Goal: Task Accomplishment & Management: Manage account settings

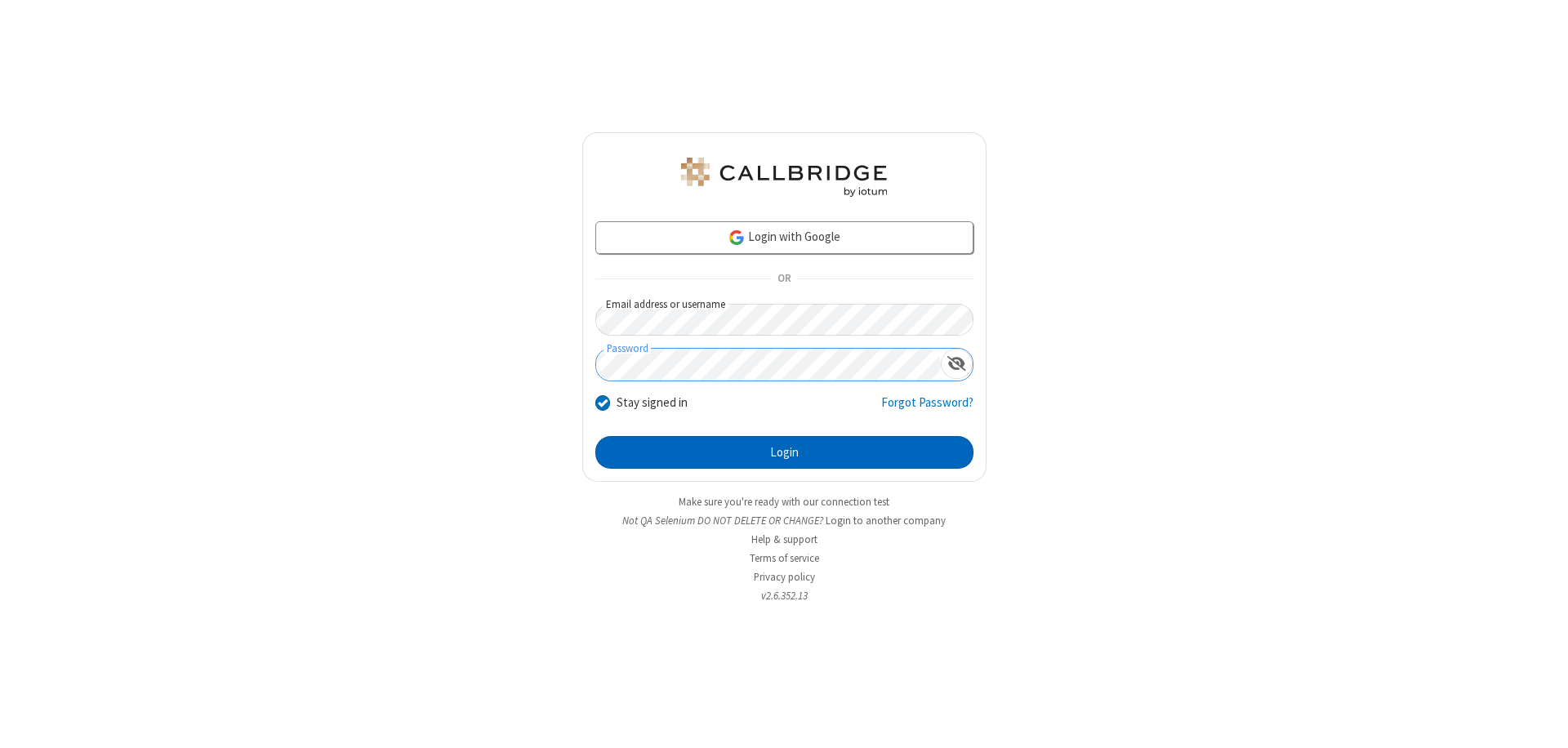
click at [784, 453] on button "Login" at bounding box center [784, 452] width 378 height 32
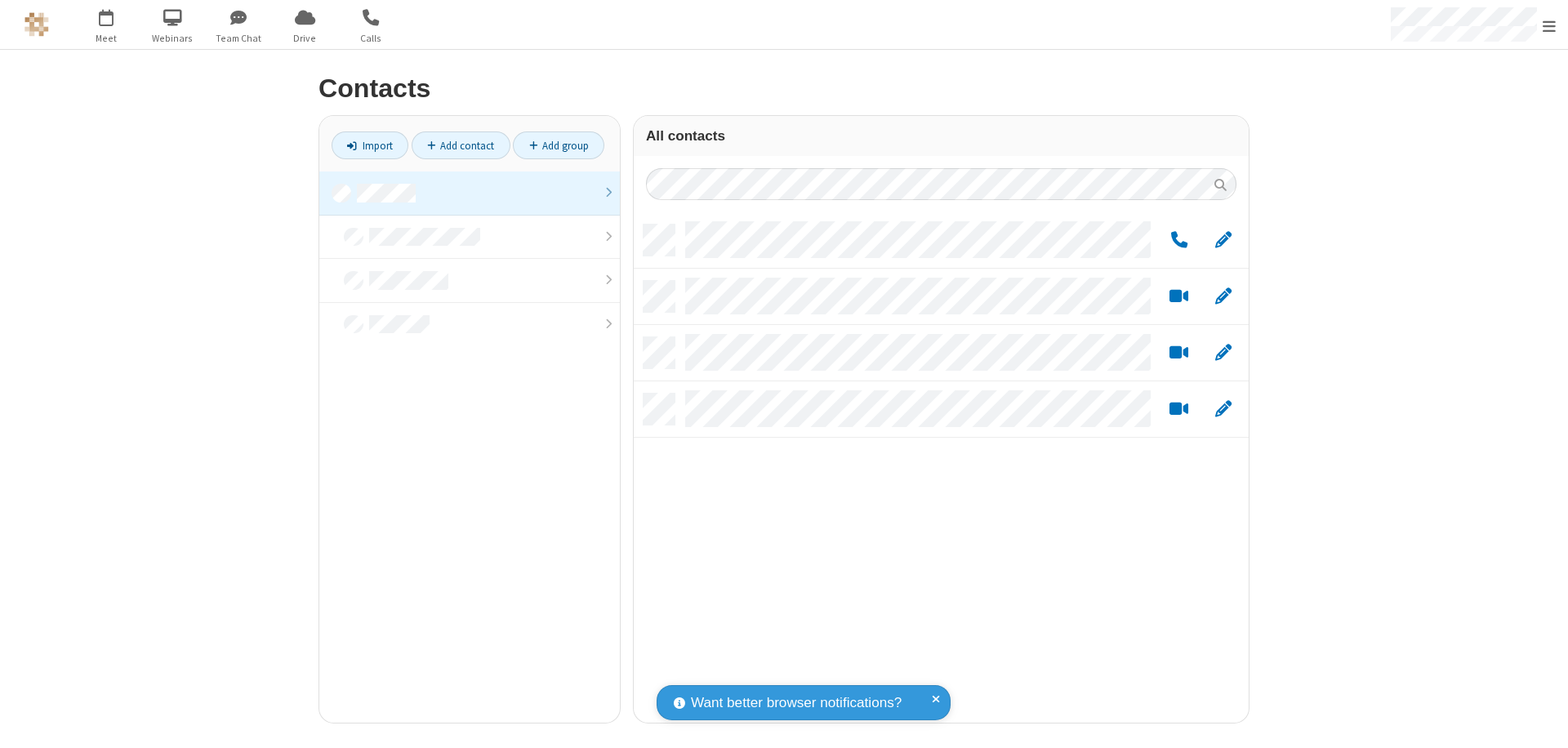
scroll to position [498, 602]
click at [470, 192] on link at bounding box center [470, 193] width 301 height 44
click at [558, 145] on link "Add group" at bounding box center [558, 145] width 92 height 27
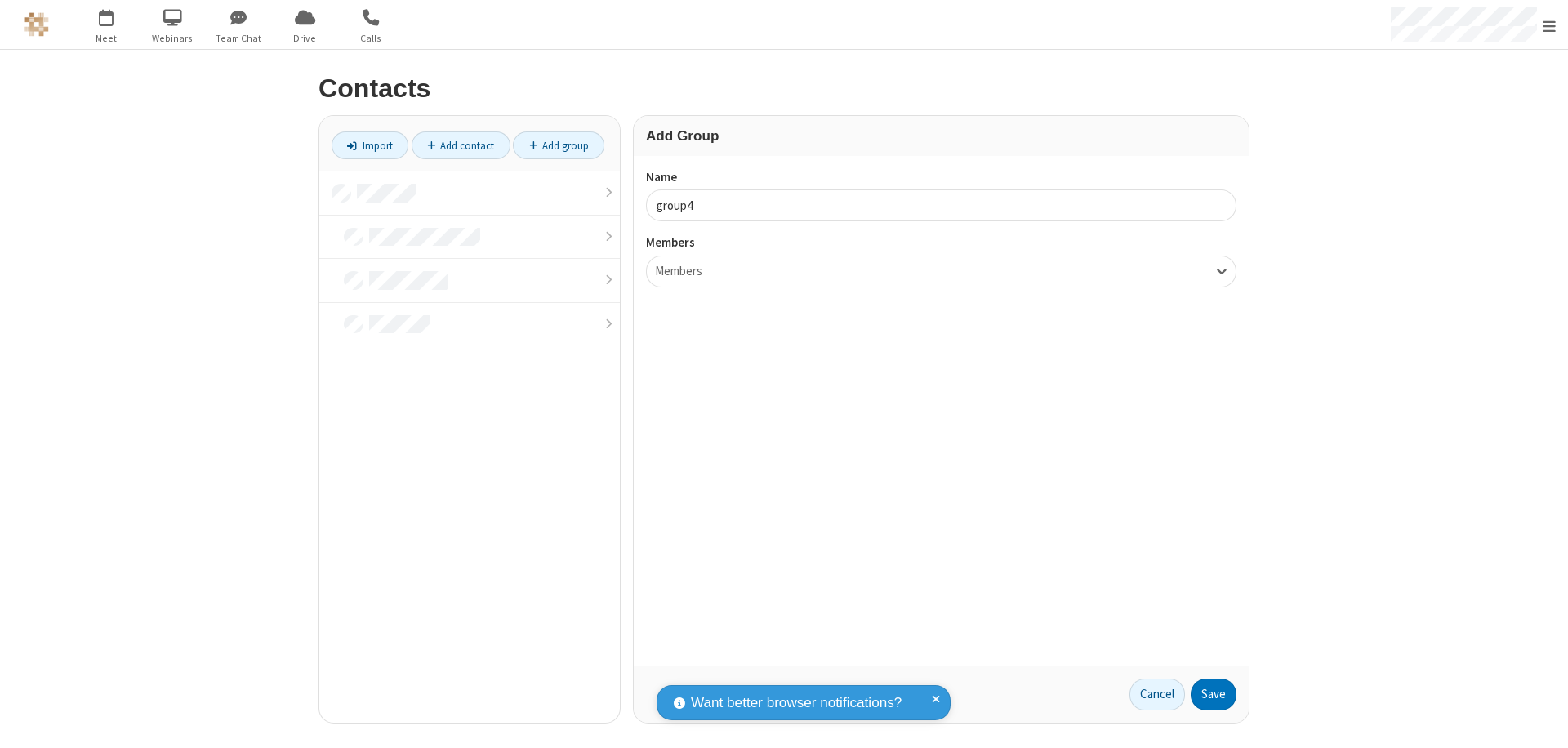
type input "group4"
type input "name20"
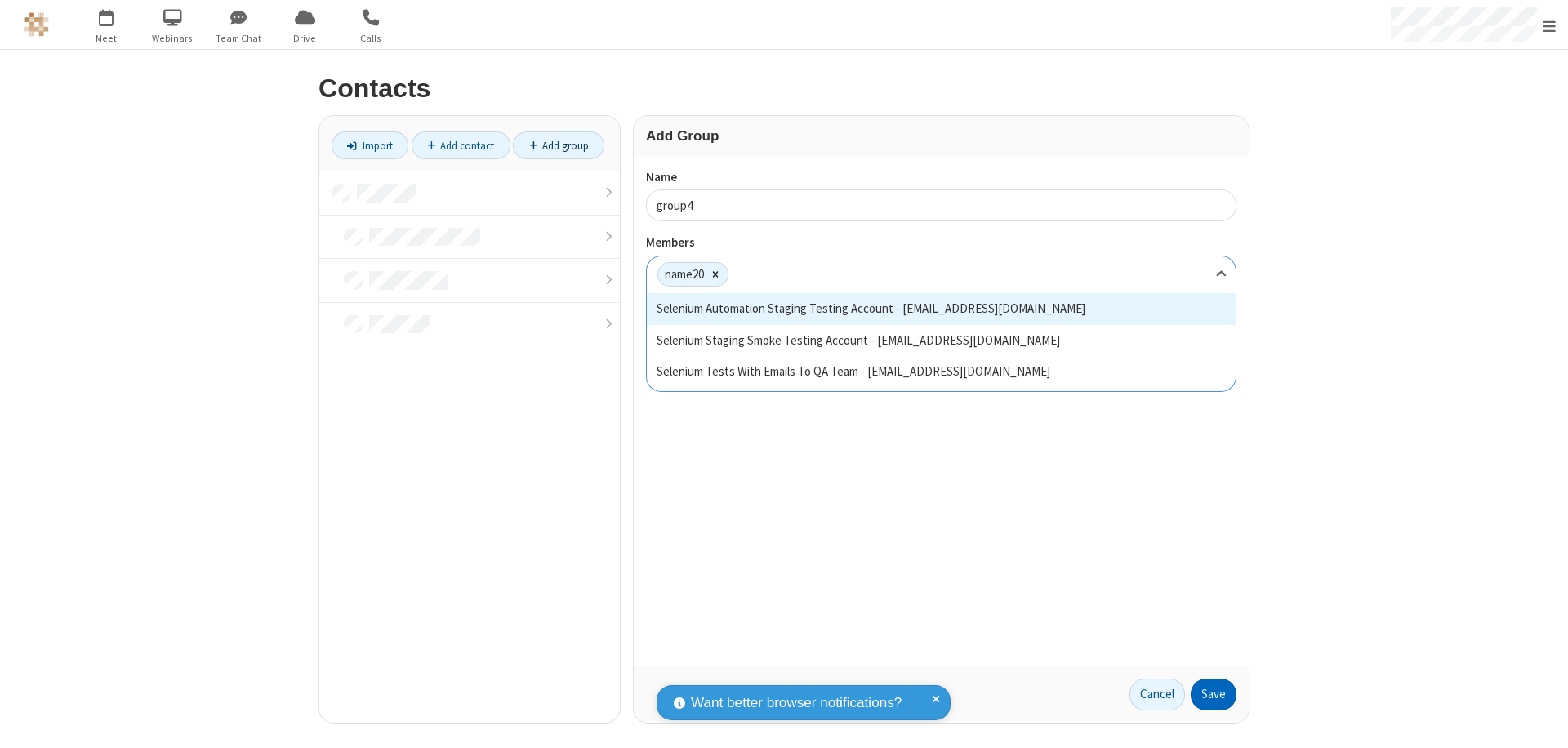
click at [1214, 694] on button "Save" at bounding box center [1214, 694] width 46 height 32
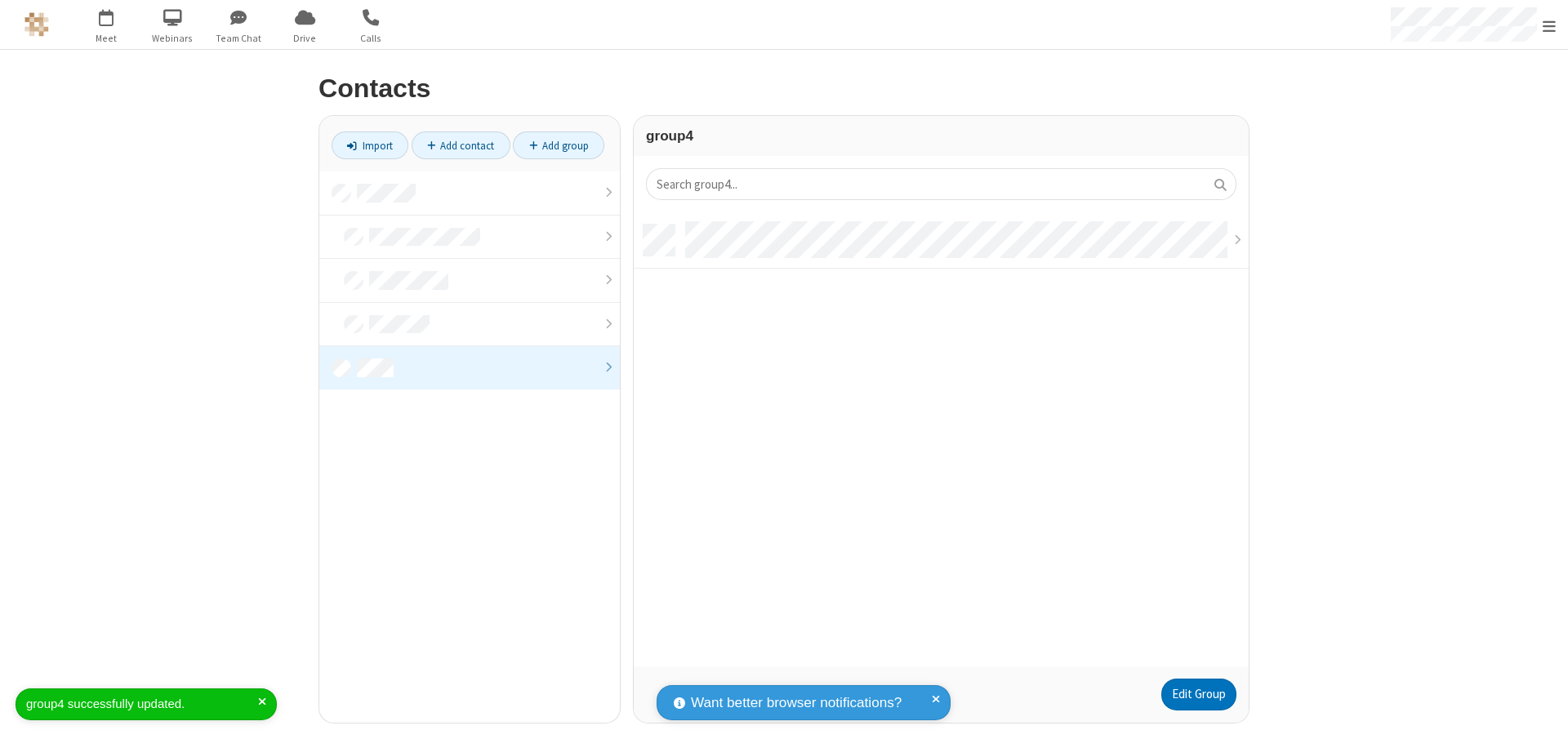
click at [461, 145] on link "Add contact" at bounding box center [461, 145] width 99 height 27
